Goal: Task Accomplishment & Management: Use online tool/utility

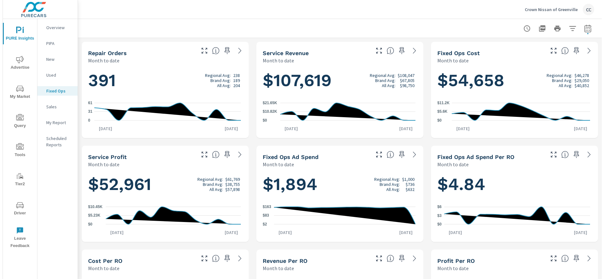
scroll to position [875, 0]
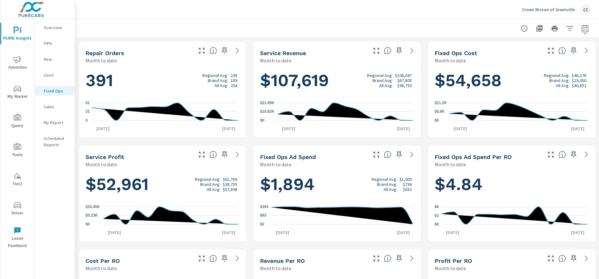
click at [534, 9] on p "Crown Nissan of Greenville" at bounding box center [548, 10] width 53 height 6
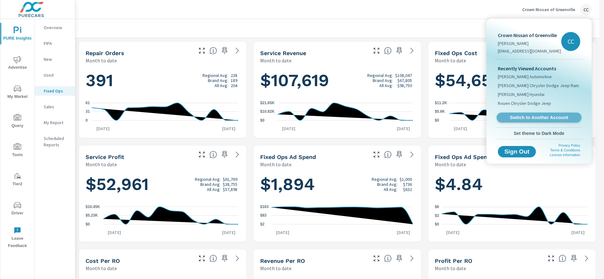
click at [521, 119] on span "Switch to Another Account" at bounding box center [539, 118] width 78 height 6
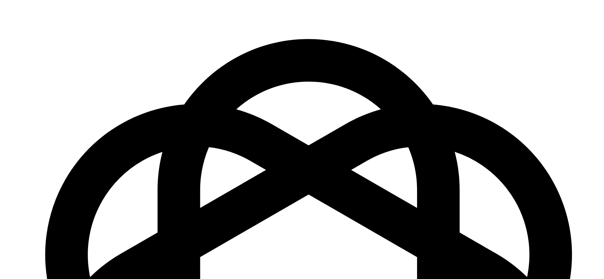
scroll to position [897, 0]
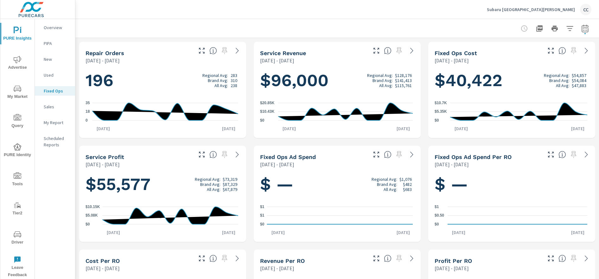
click at [20, 86] on icon "nav menu" at bounding box center [18, 89] width 8 height 6
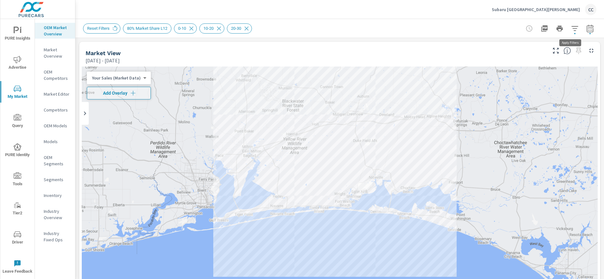
click at [571, 27] on icon "button" at bounding box center [575, 29] width 8 height 8
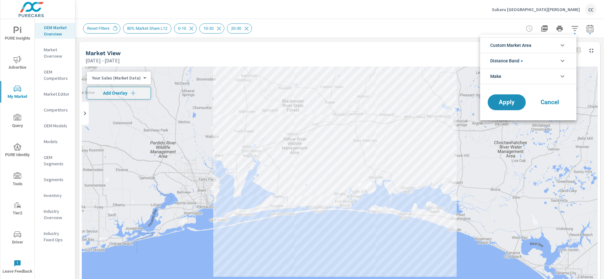
scroll to position [29, 0]
click at [537, 43] on li "Custom Market Area" at bounding box center [528, 45] width 96 height 16
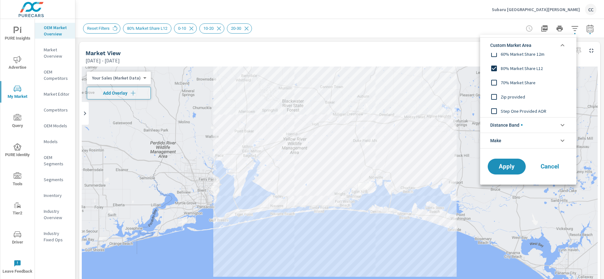
scroll to position [21, 0]
click at [493, 67] on input "filter options" at bounding box center [493, 67] width 13 height 13
click at [496, 109] on input "filter options" at bounding box center [493, 110] width 13 height 13
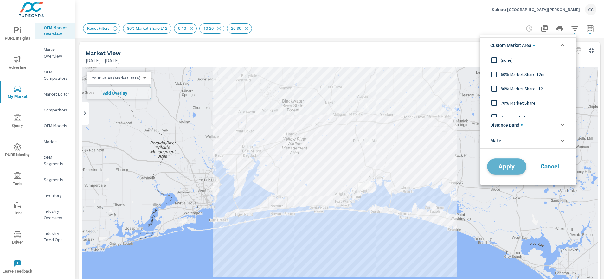
click at [507, 170] on button "Apply" at bounding box center [506, 166] width 39 height 16
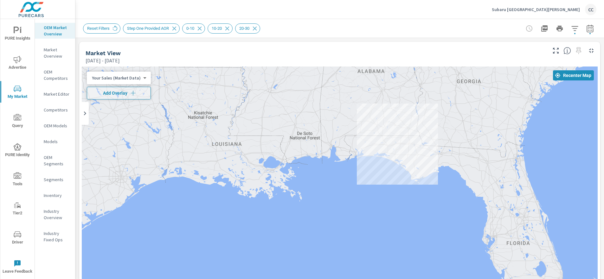
click at [573, 30] on icon "button" at bounding box center [575, 29] width 8 height 8
click at [572, 30] on icon "button" at bounding box center [575, 29] width 8 height 8
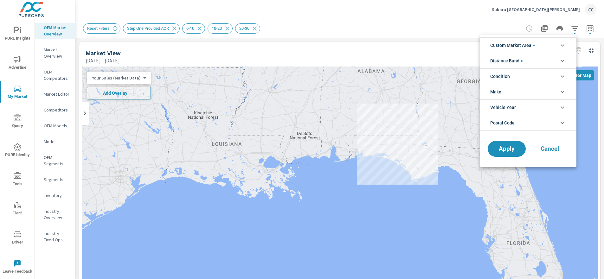
click at [529, 63] on li "Distance Band" at bounding box center [528, 61] width 96 height 16
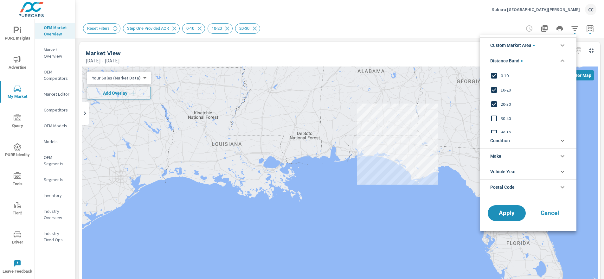
scroll to position [0, 0]
click at [507, 75] on span "0-10" at bounding box center [535, 76] width 69 height 8
click at [507, 92] on span "10-20" at bounding box center [535, 90] width 69 height 8
click at [504, 104] on span "20-30" at bounding box center [535, 104] width 69 height 8
click at [503, 49] on span "Custom Market Area" at bounding box center [512, 45] width 44 height 15
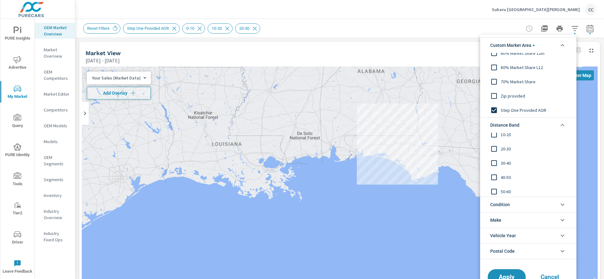
scroll to position [21, 0]
click at [504, 276] on span "Apply" at bounding box center [507, 277] width 26 height 6
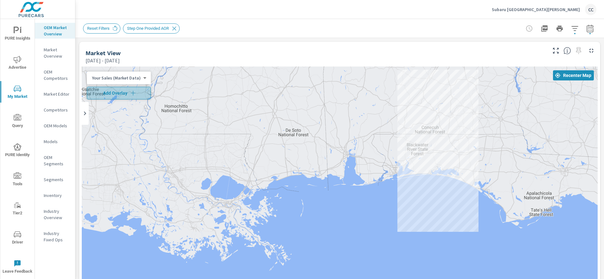
click at [130, 95] on icon "button" at bounding box center [133, 93] width 6 height 6
click at [131, 94] on body "PURE Insights Advertise My Market Query PURE Identity Tools Tier2 Driver Leave …" at bounding box center [302, 139] width 604 height 279
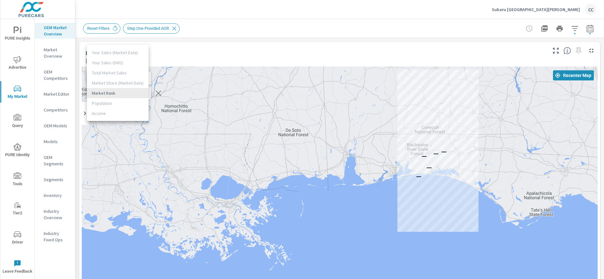
click at [184, 61] on div at bounding box center [302, 139] width 604 height 279
